Goal: Navigation & Orientation: Understand site structure

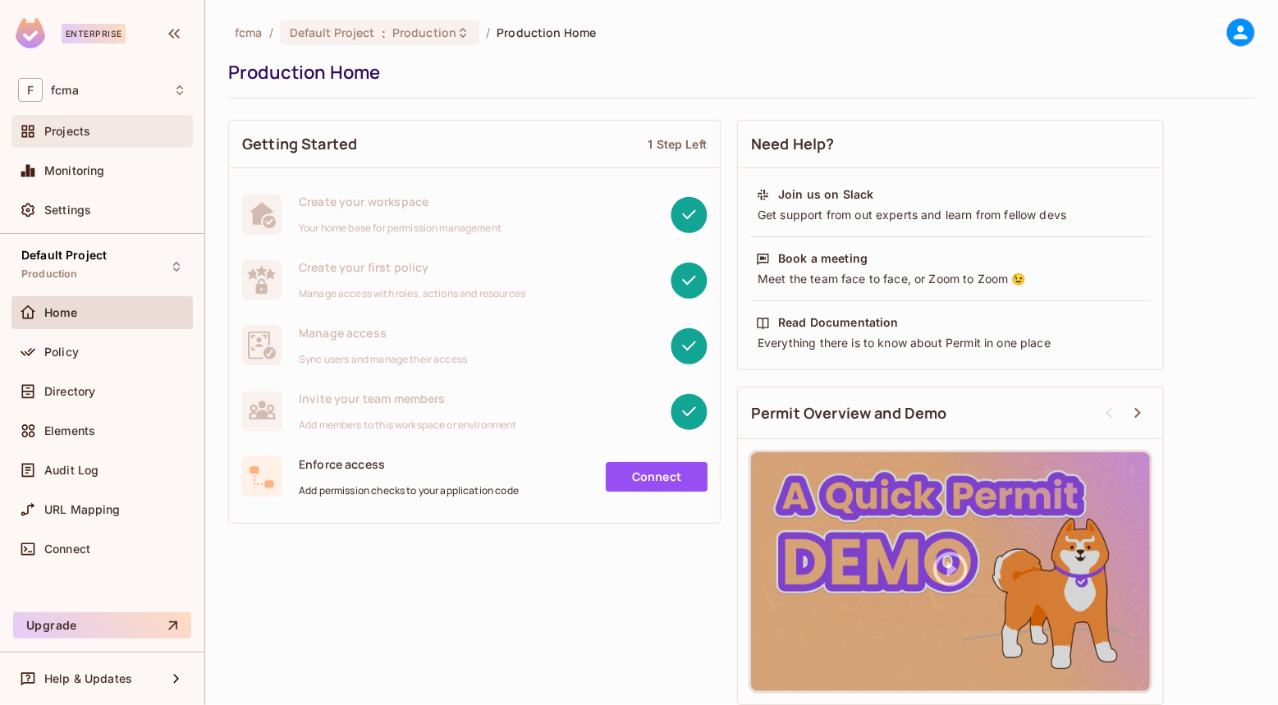
click at [69, 130] on span "Projects" at bounding box center [67, 131] width 46 height 13
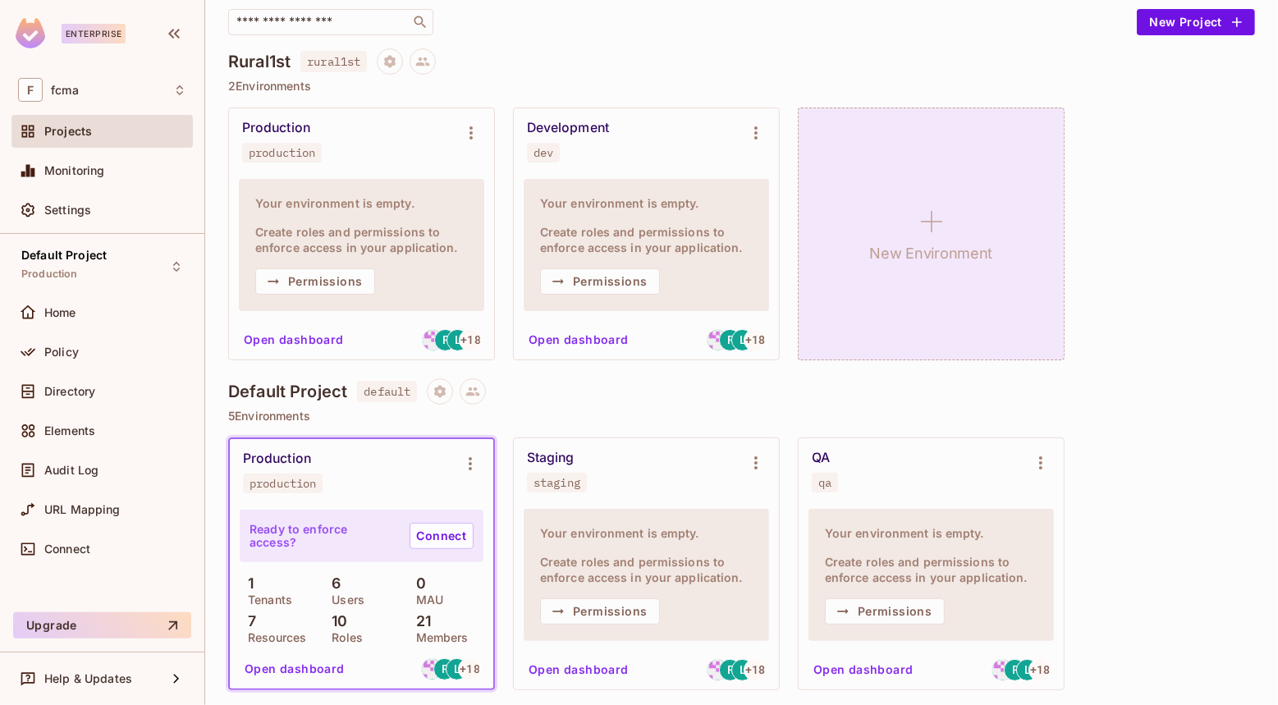
scroll to position [149, 0]
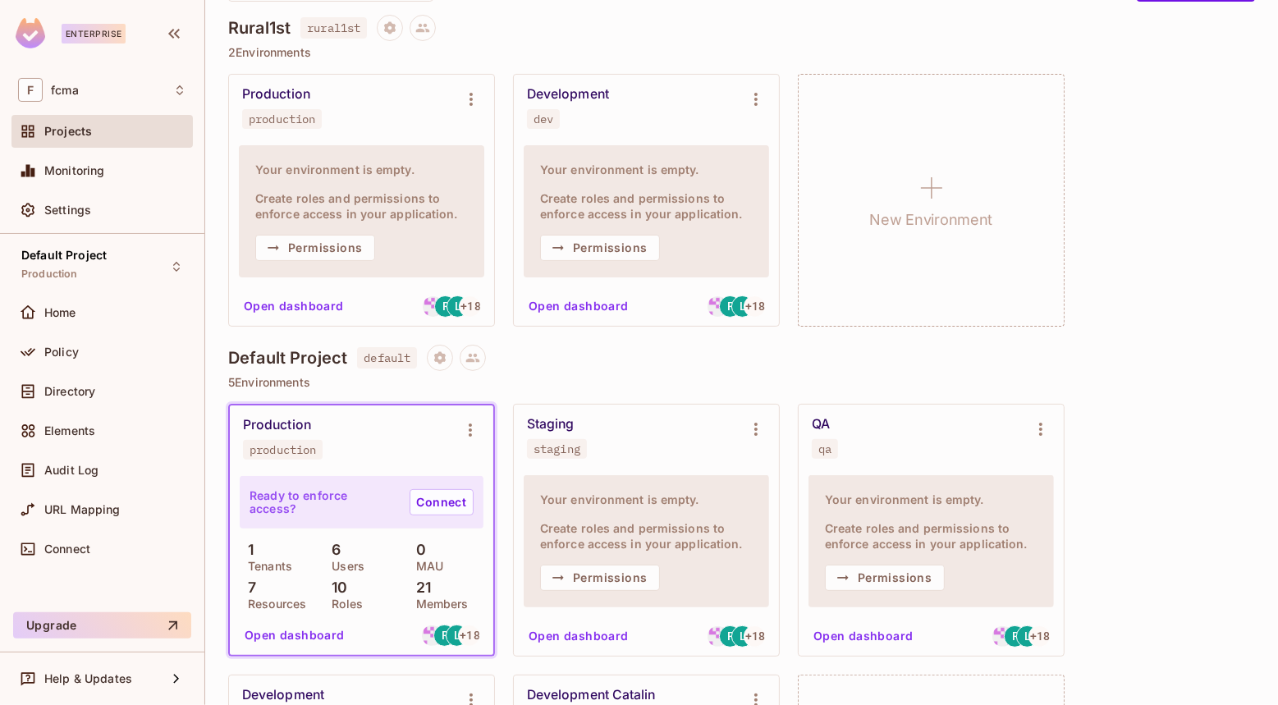
click at [595, 304] on button "Open dashboard" at bounding box center [578, 306] width 113 height 26
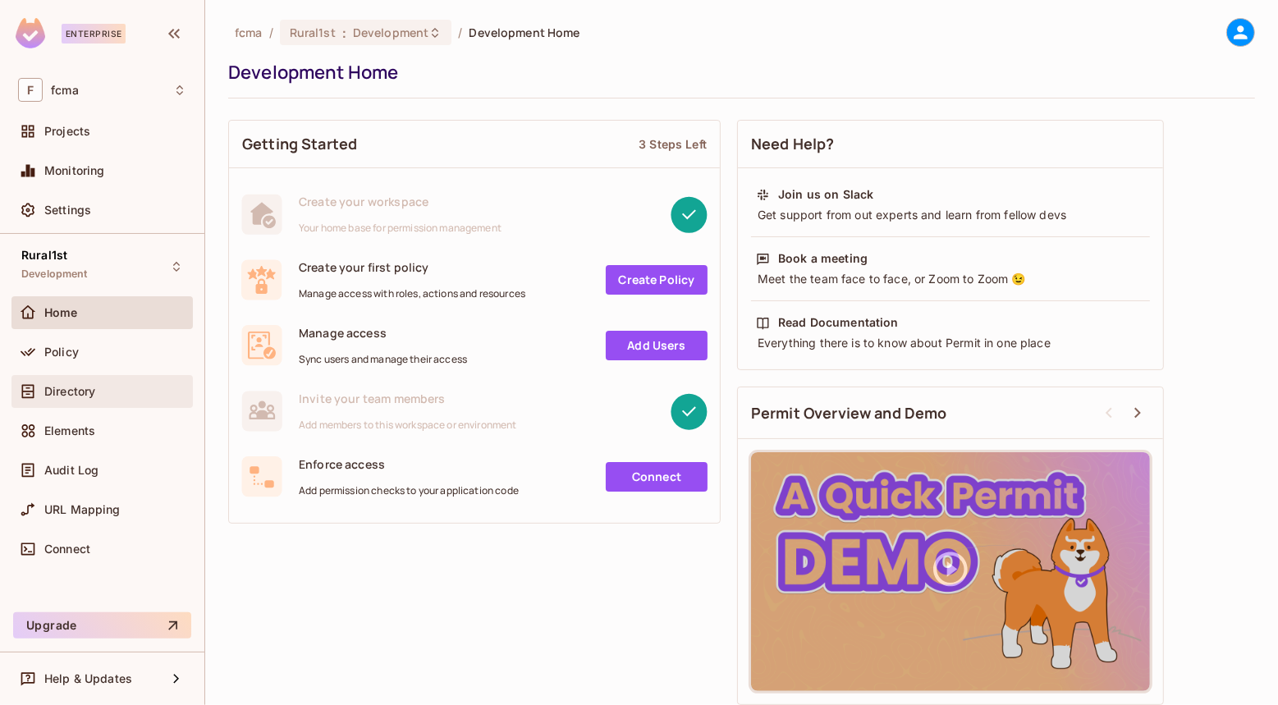
click at [127, 387] on div "Directory" at bounding box center [115, 391] width 142 height 13
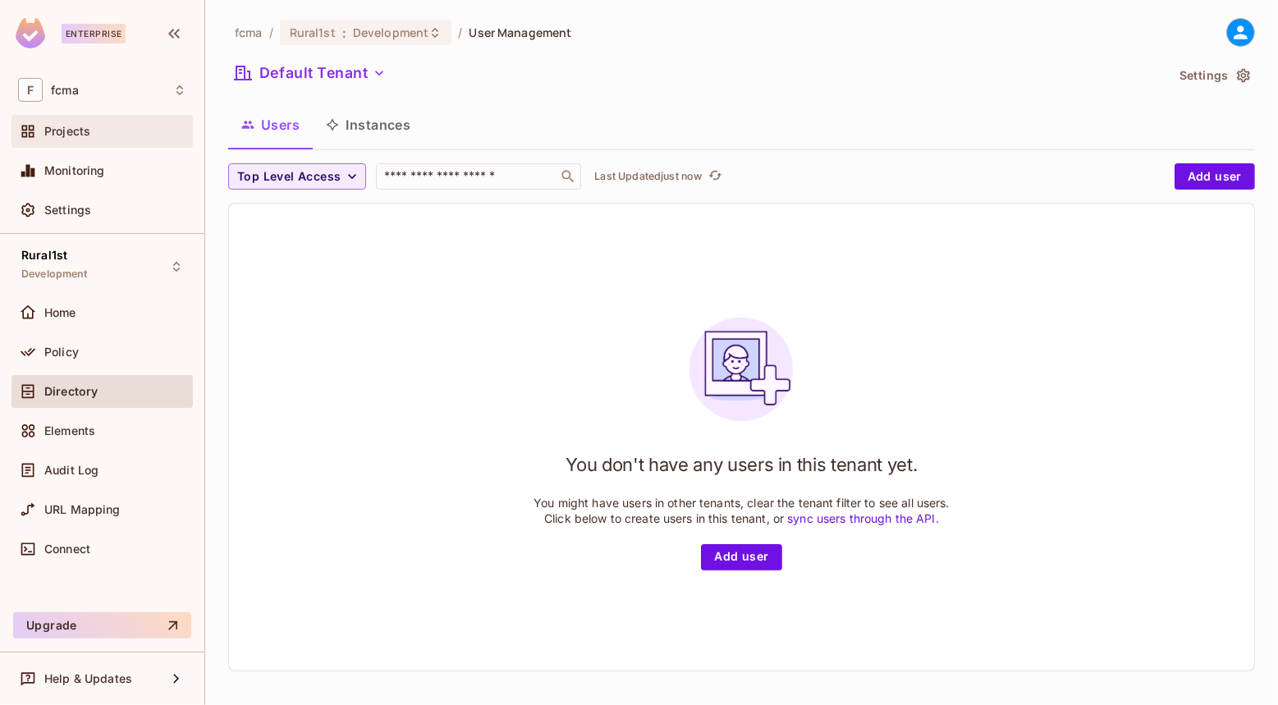
click at [69, 125] on span "Projects" at bounding box center [67, 131] width 46 height 13
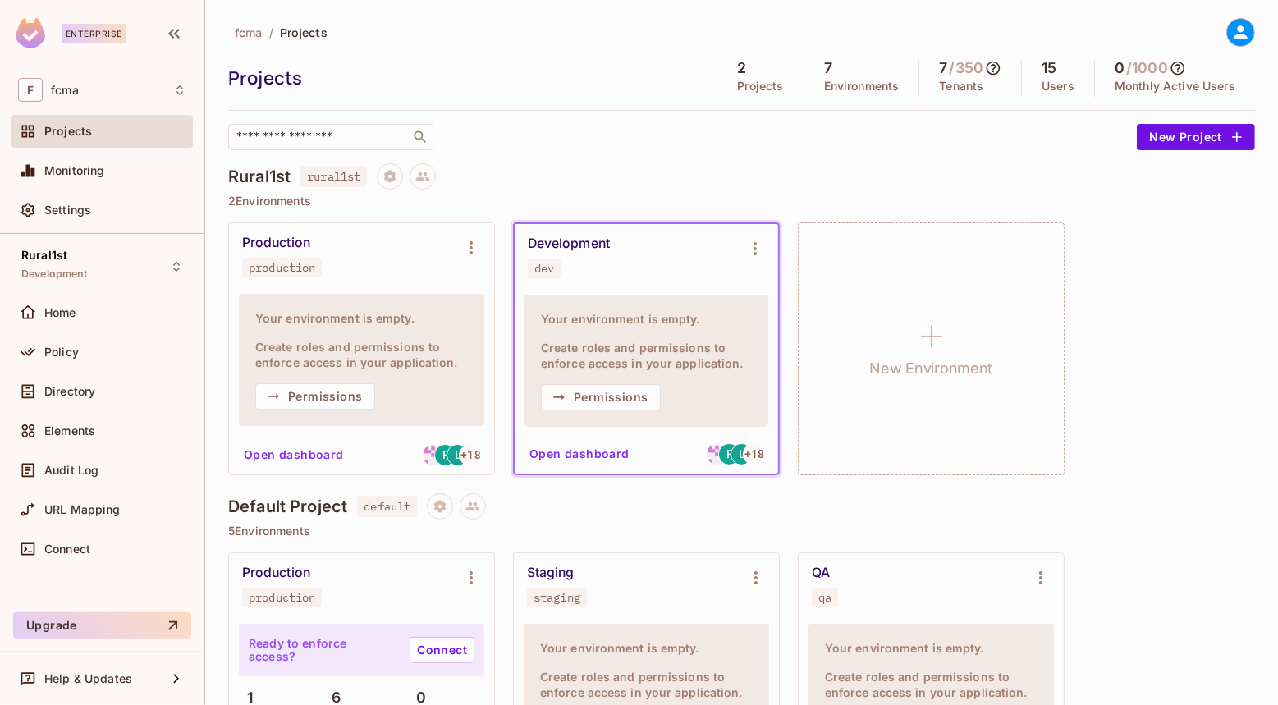
scroll to position [74, 0]
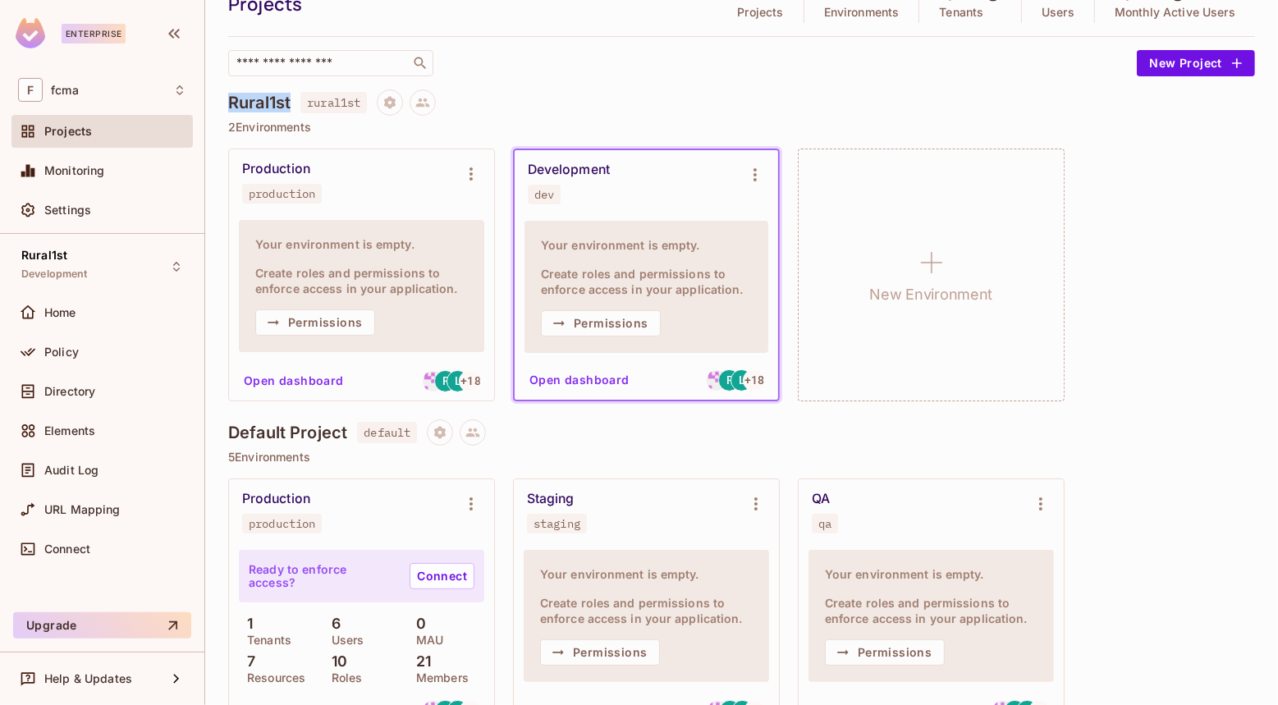
drag, startPoint x: 291, startPoint y: 103, endPoint x: 228, endPoint y: 104, distance: 63.2
click at [228, 104] on div "Rural1st rural1st" at bounding box center [741, 102] width 1027 height 26
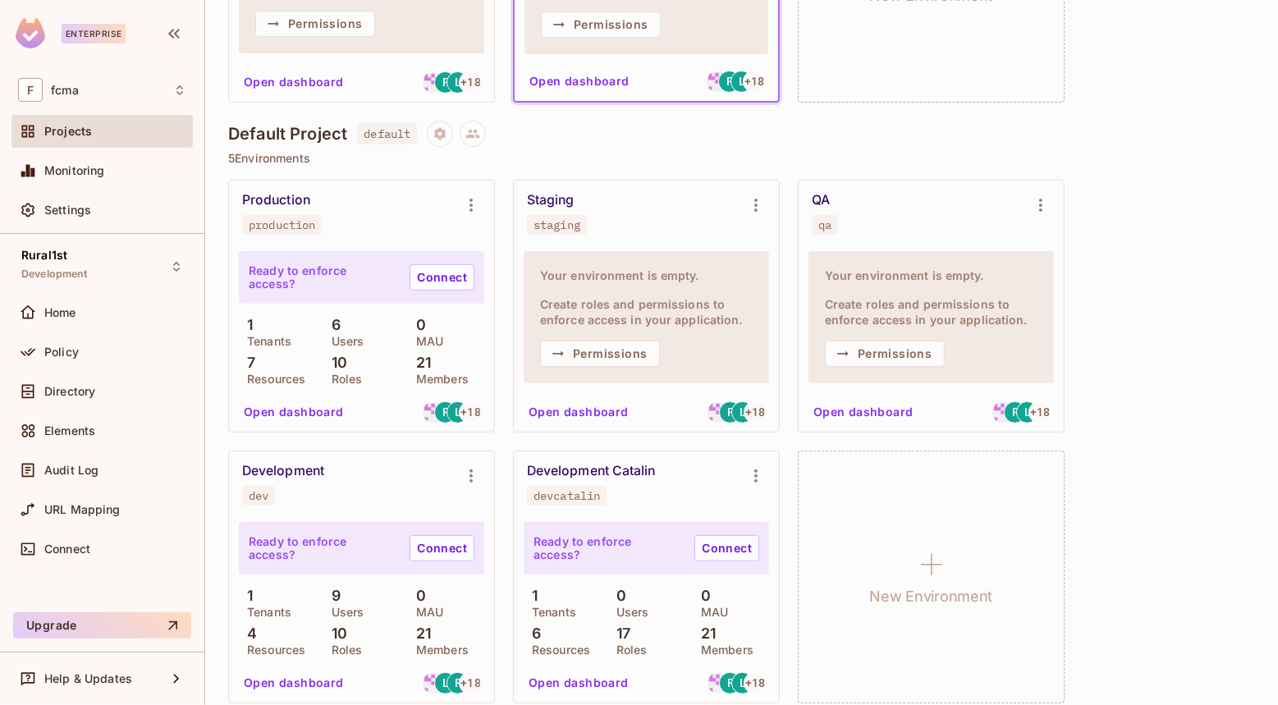
scroll to position [388, 0]
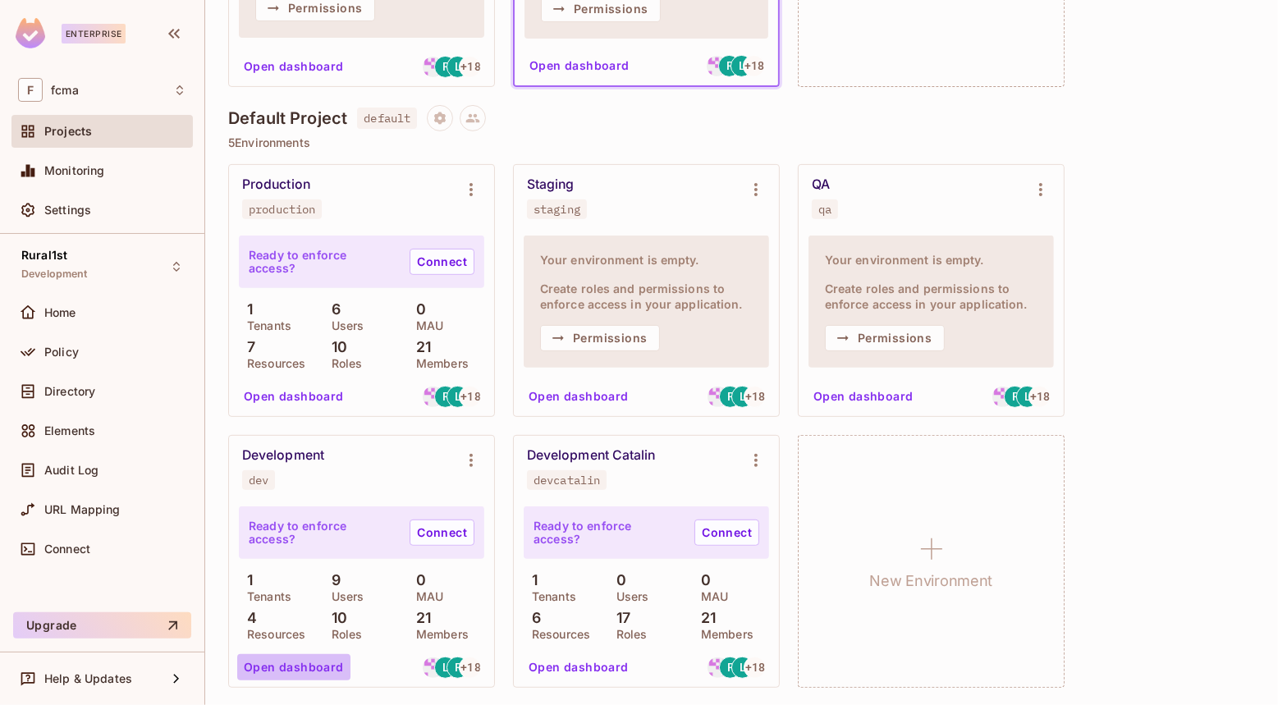
click at [309, 667] on button "Open dashboard" at bounding box center [293, 667] width 113 height 26
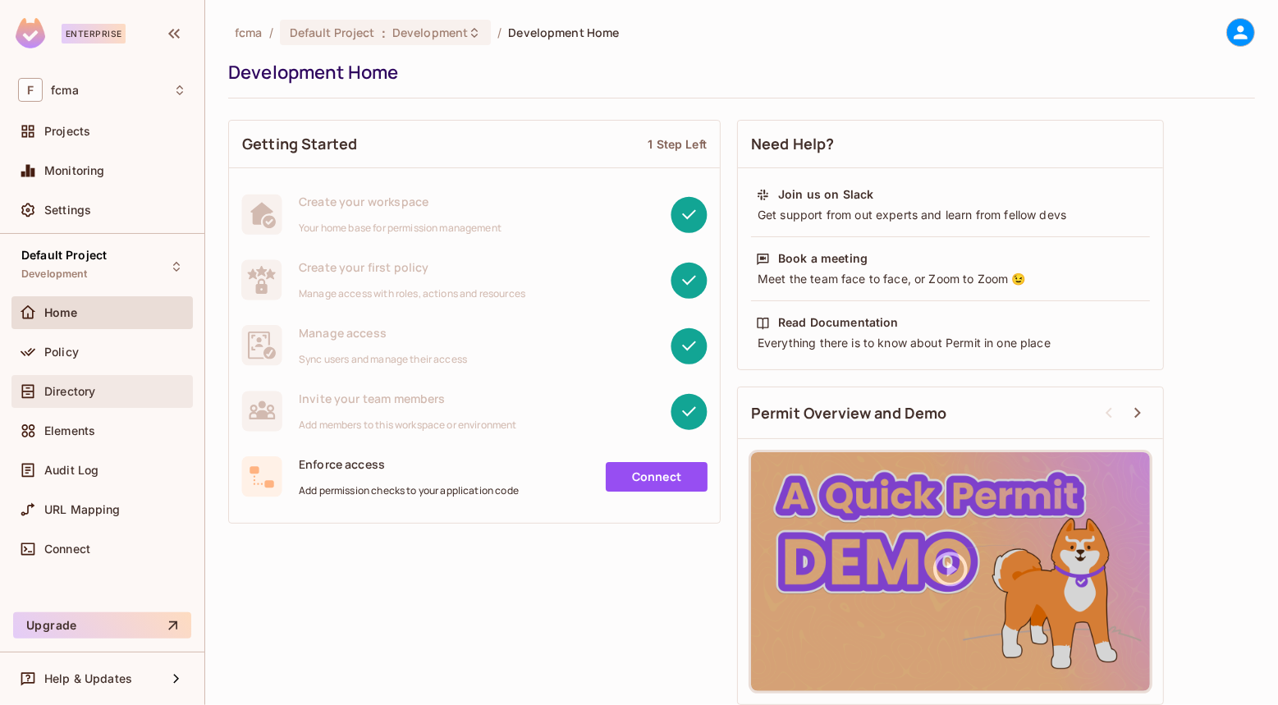
click at [86, 388] on span "Directory" at bounding box center [69, 391] width 51 height 13
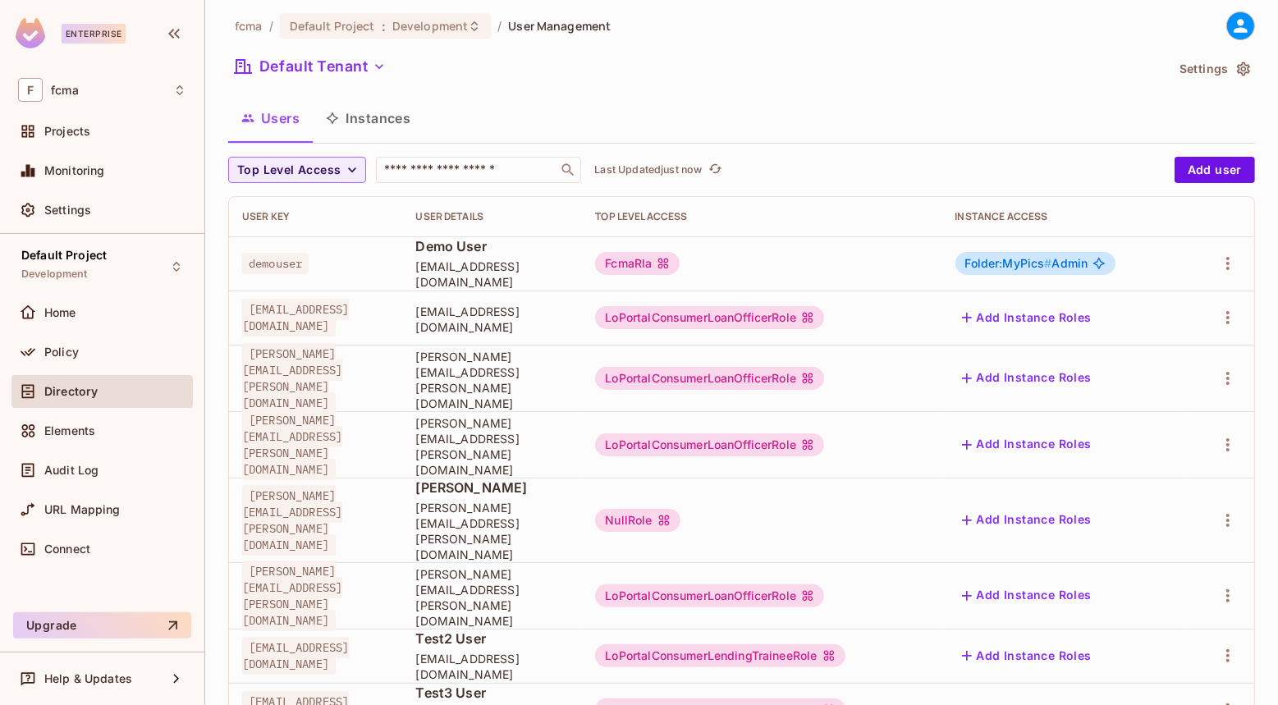
scroll to position [8, 0]
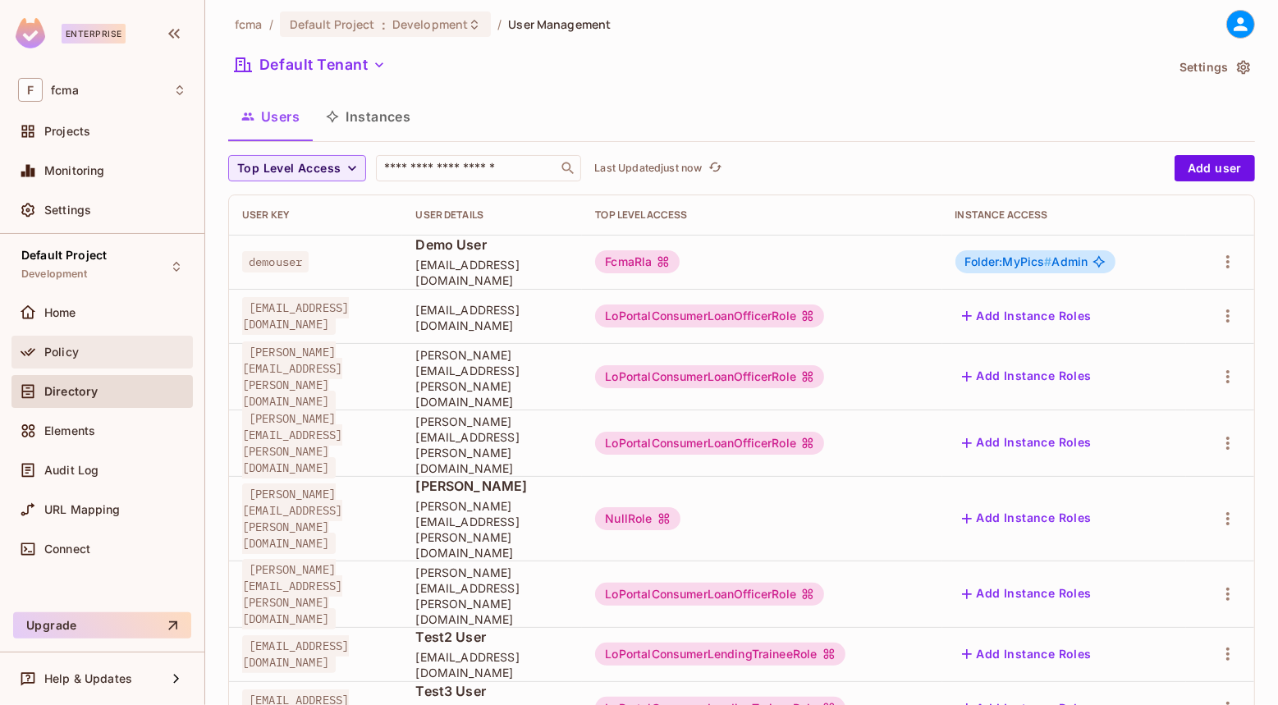
click at [62, 350] on span "Policy" at bounding box center [61, 352] width 34 height 13
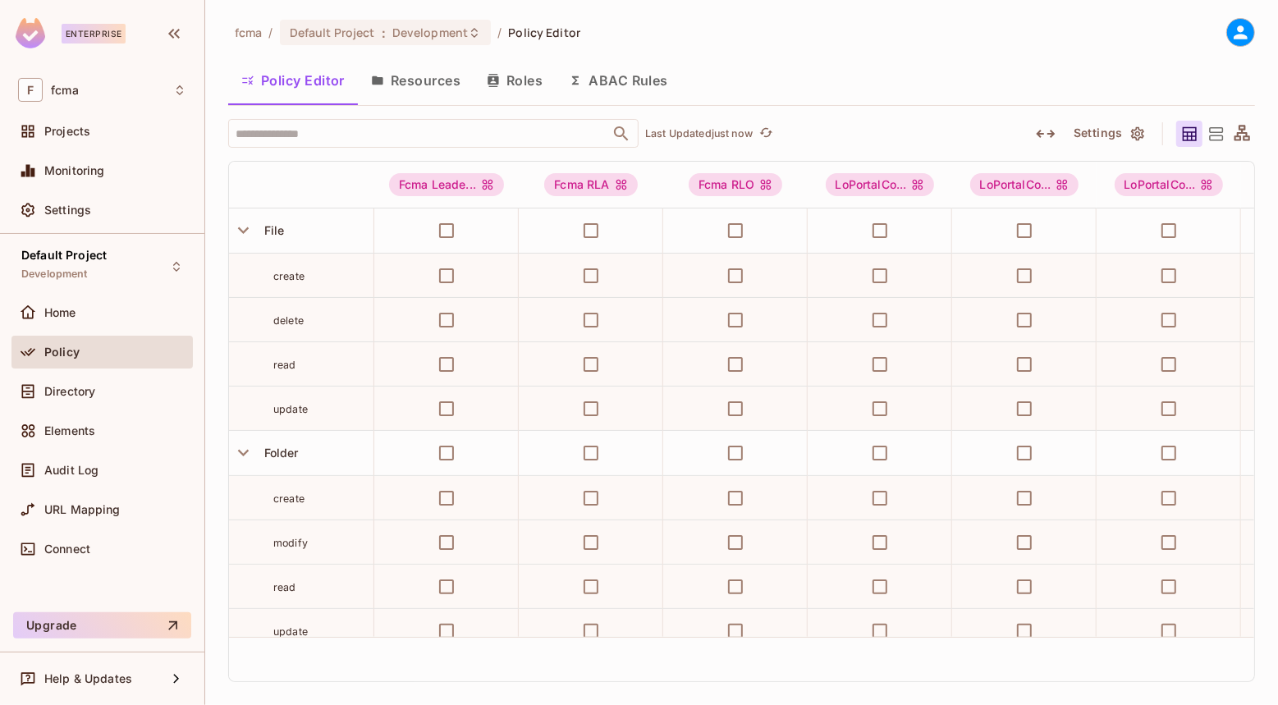
click at [521, 76] on button "Roles" at bounding box center [515, 80] width 82 height 41
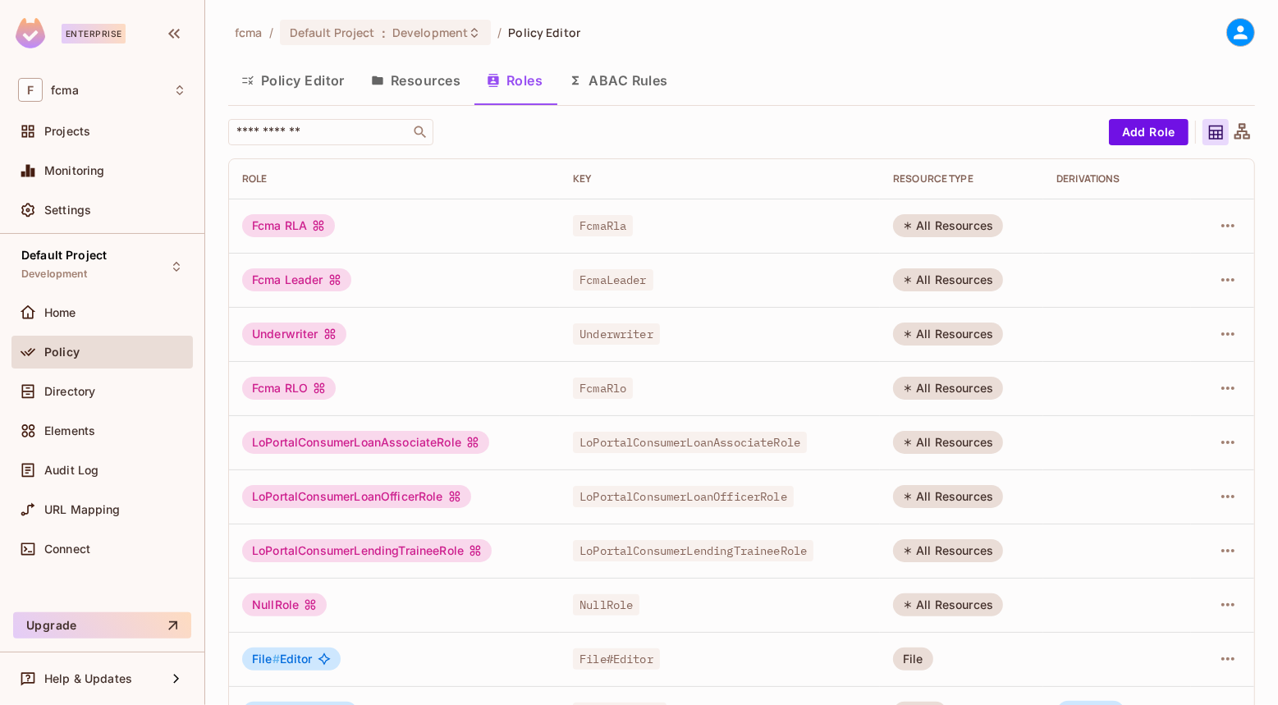
scroll to position [48, 0]
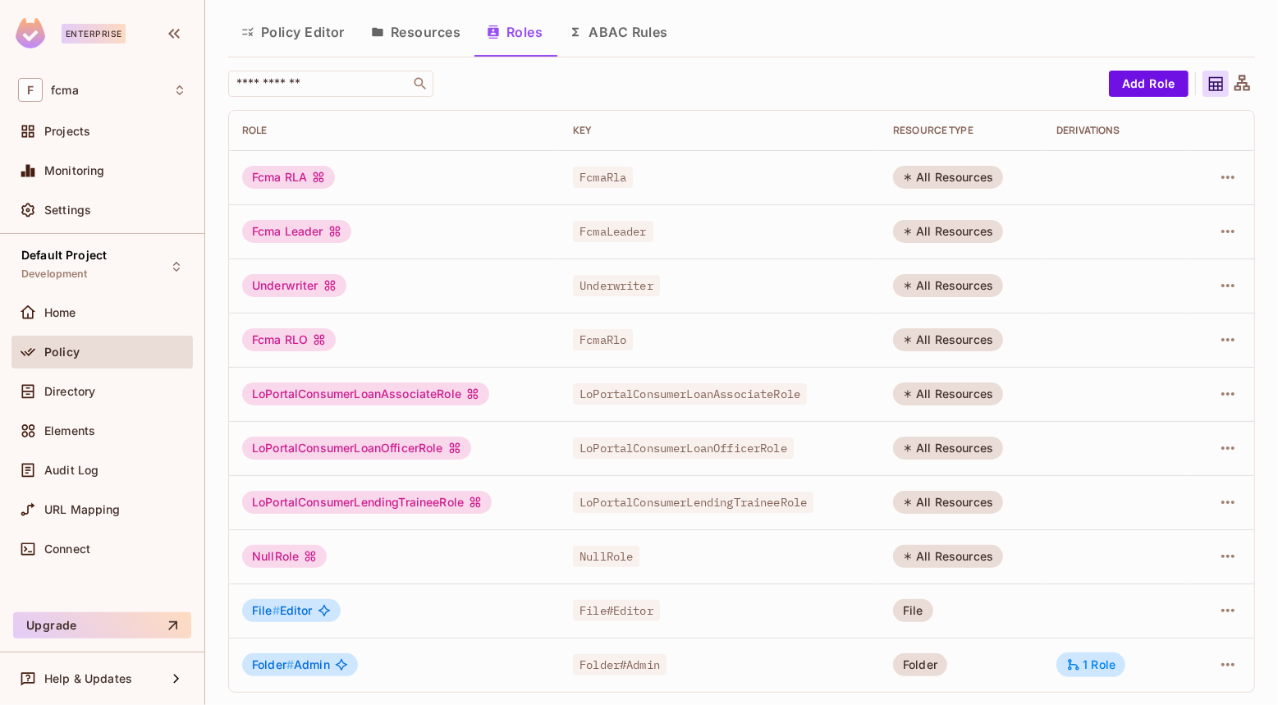
click at [219, 649] on div "fcma / Default Project : Development / Policy Editor Policy Editor Resources Ro…" at bounding box center [741, 352] width 1073 height 705
click at [59, 125] on span "Projects" at bounding box center [67, 131] width 46 height 13
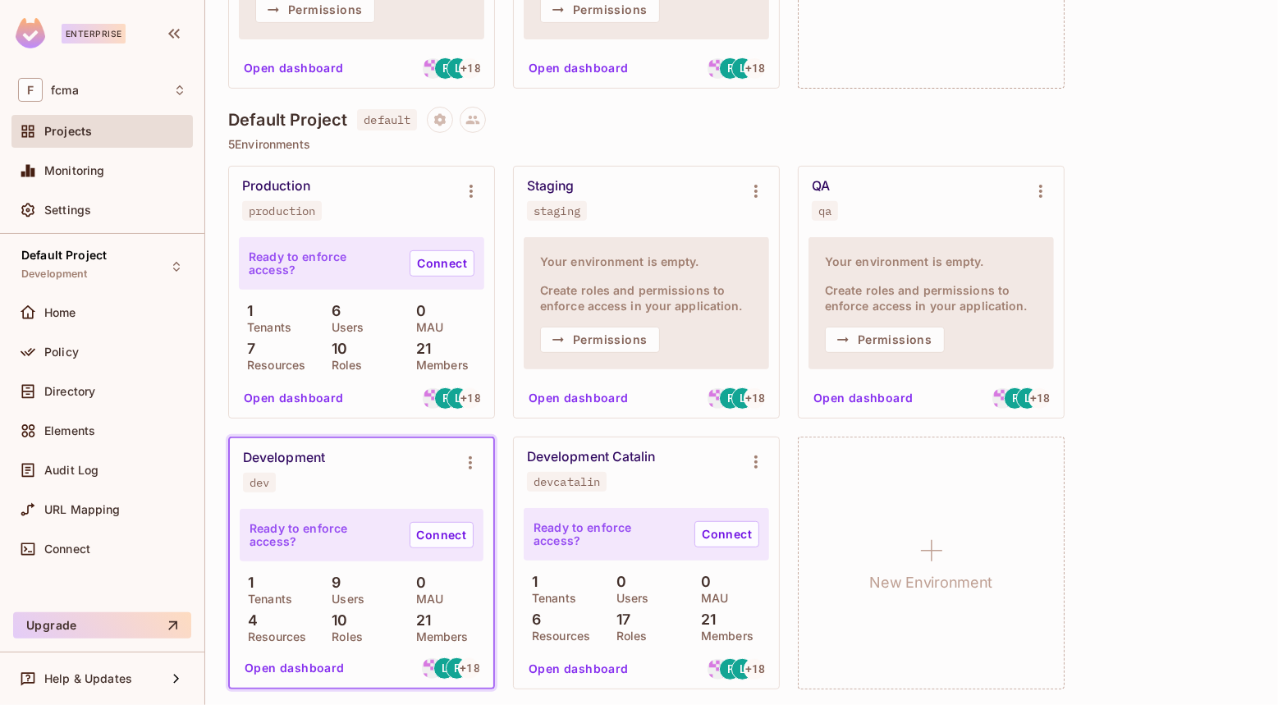
scroll to position [388, 0]
